Goal: Task Accomplishment & Management: Use online tool/utility

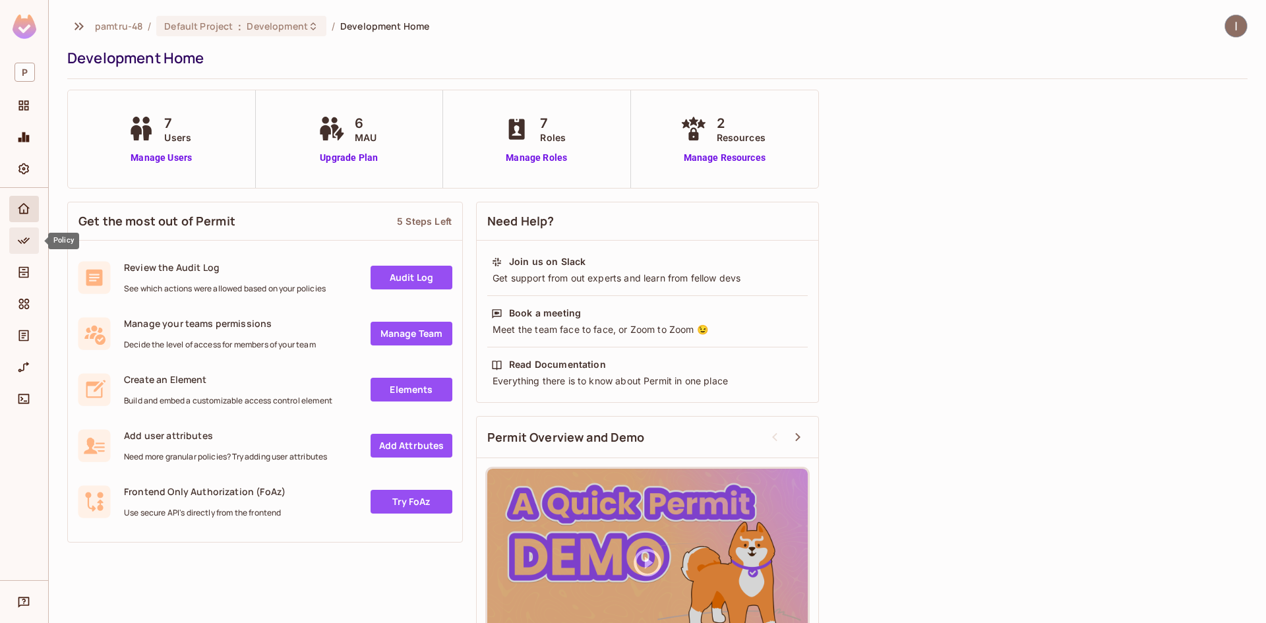
click at [26, 242] on icon "Policy" at bounding box center [24, 240] width 12 height 7
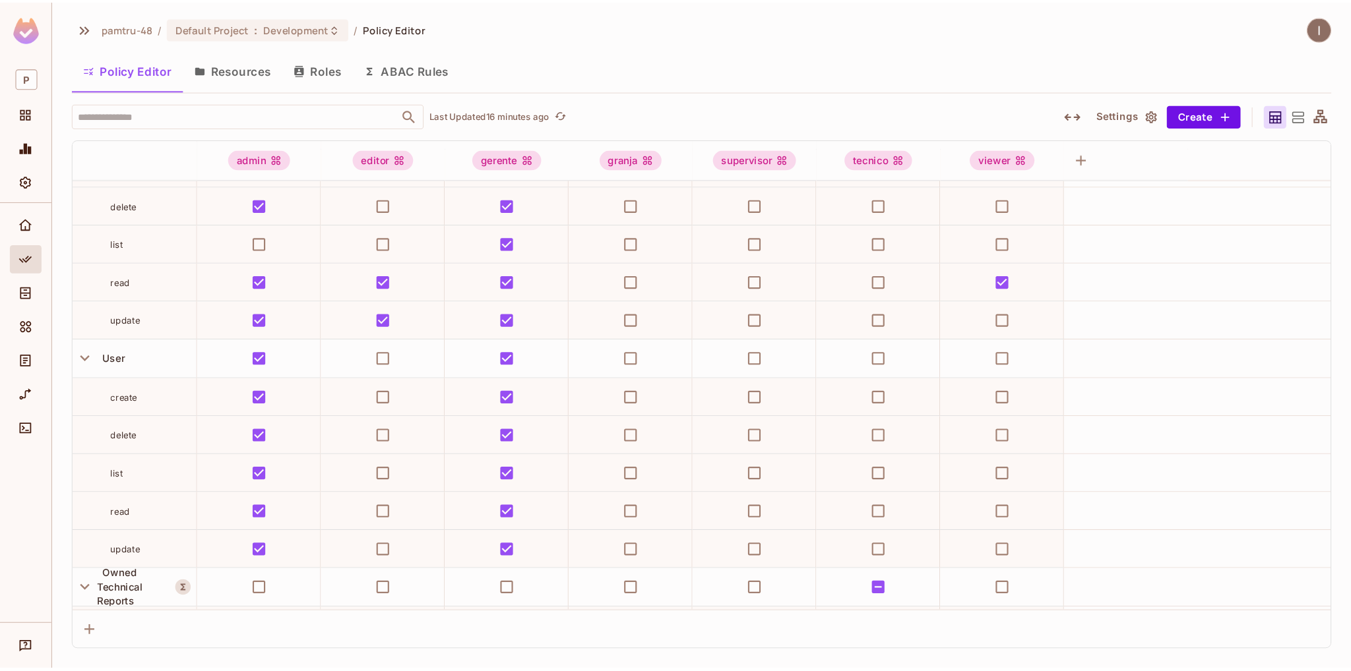
scroll to position [66, 0]
